Goal: Task Accomplishment & Management: Manage account settings

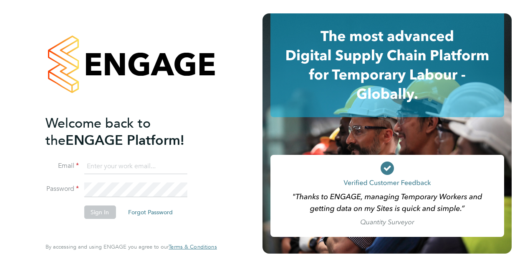
type input "[PERSON_NAME][EMAIL_ADDRESS][PERSON_NAME][DOMAIN_NAME]"
click at [202, 209] on li "Sign In Forgot Password" at bounding box center [127, 216] width 163 height 22
click at [100, 211] on button "Sign In" at bounding box center [100, 211] width 32 height 13
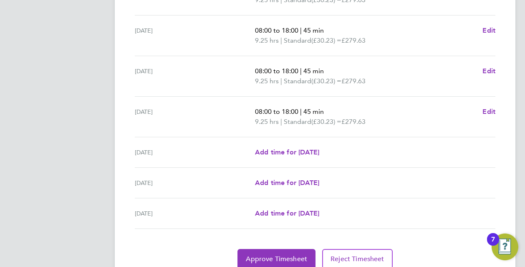
scroll to position [325, 0]
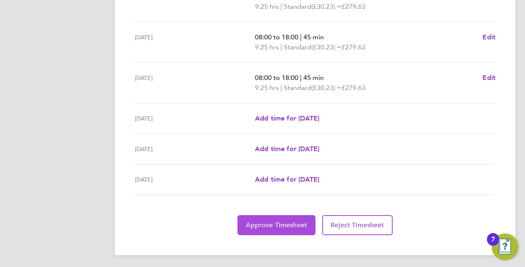
click at [269, 221] on span "Approve Timesheet" at bounding box center [276, 225] width 61 height 8
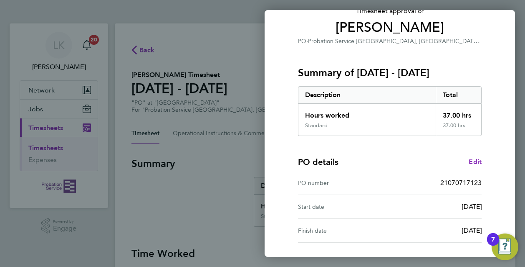
scroll to position [133, 0]
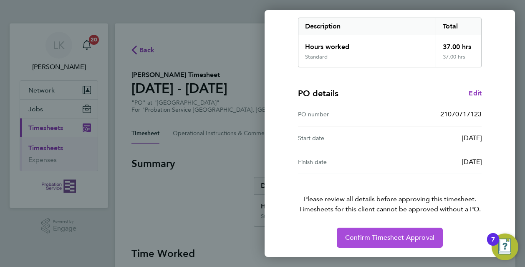
click at [379, 235] on span "Confirm Timesheet Approval" at bounding box center [389, 237] width 89 height 8
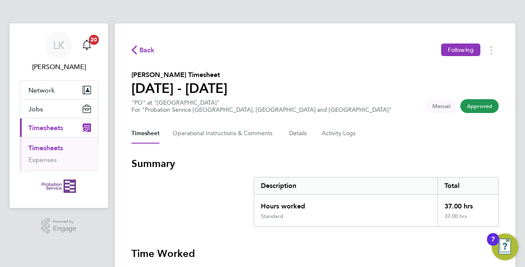
click at [45, 148] on link "Timesheets" at bounding box center [45, 148] width 35 height 8
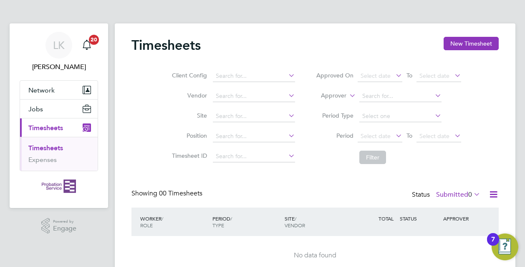
click at [248, 180] on div "Timesheets New Timesheet Client Config Vendor Site Position Timesheet ID Approv…" at bounding box center [316, 156] width 368 height 238
click at [45, 151] on link "Timesheets" at bounding box center [45, 148] width 35 height 8
click at [87, 43] on icon "Main navigation" at bounding box center [87, 45] width 10 height 10
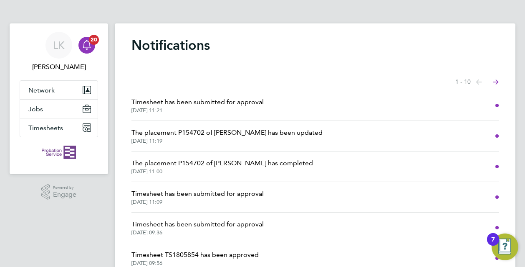
click at [191, 193] on span "Timesheet has been submitted for approval" at bounding box center [198, 193] width 132 height 10
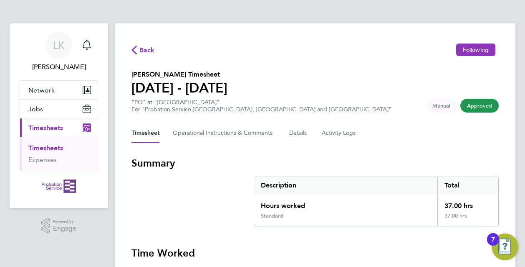
click at [46, 147] on link "Timesheets" at bounding box center [45, 148] width 35 height 8
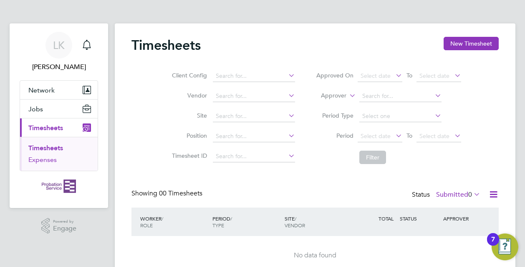
click at [45, 158] on link "Expenses" at bounding box center [42, 159] width 28 height 8
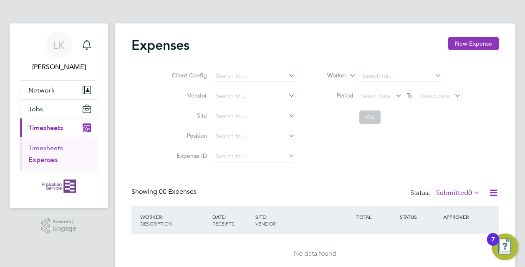
click at [46, 148] on link "Timesheets" at bounding box center [45, 148] width 35 height 8
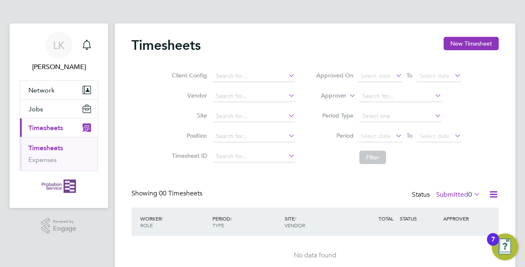
click at [46, 129] on span "Timesheets" at bounding box center [45, 128] width 35 height 8
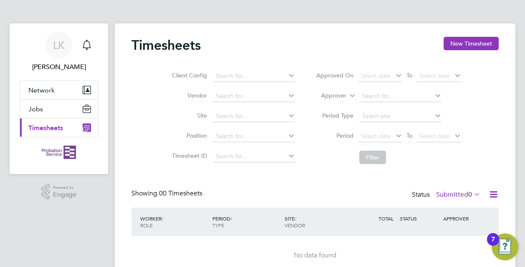
click at [46, 129] on span "Timesheets" at bounding box center [45, 128] width 35 height 8
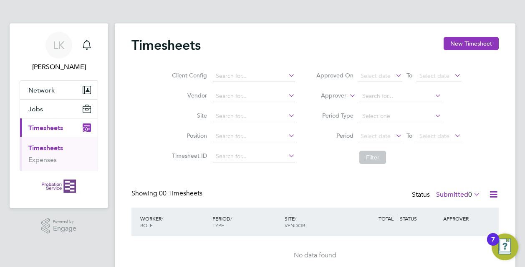
click at [51, 150] on link "Timesheets" at bounding box center [45, 148] width 35 height 8
